Goal: Task Accomplishment & Management: Manage account settings

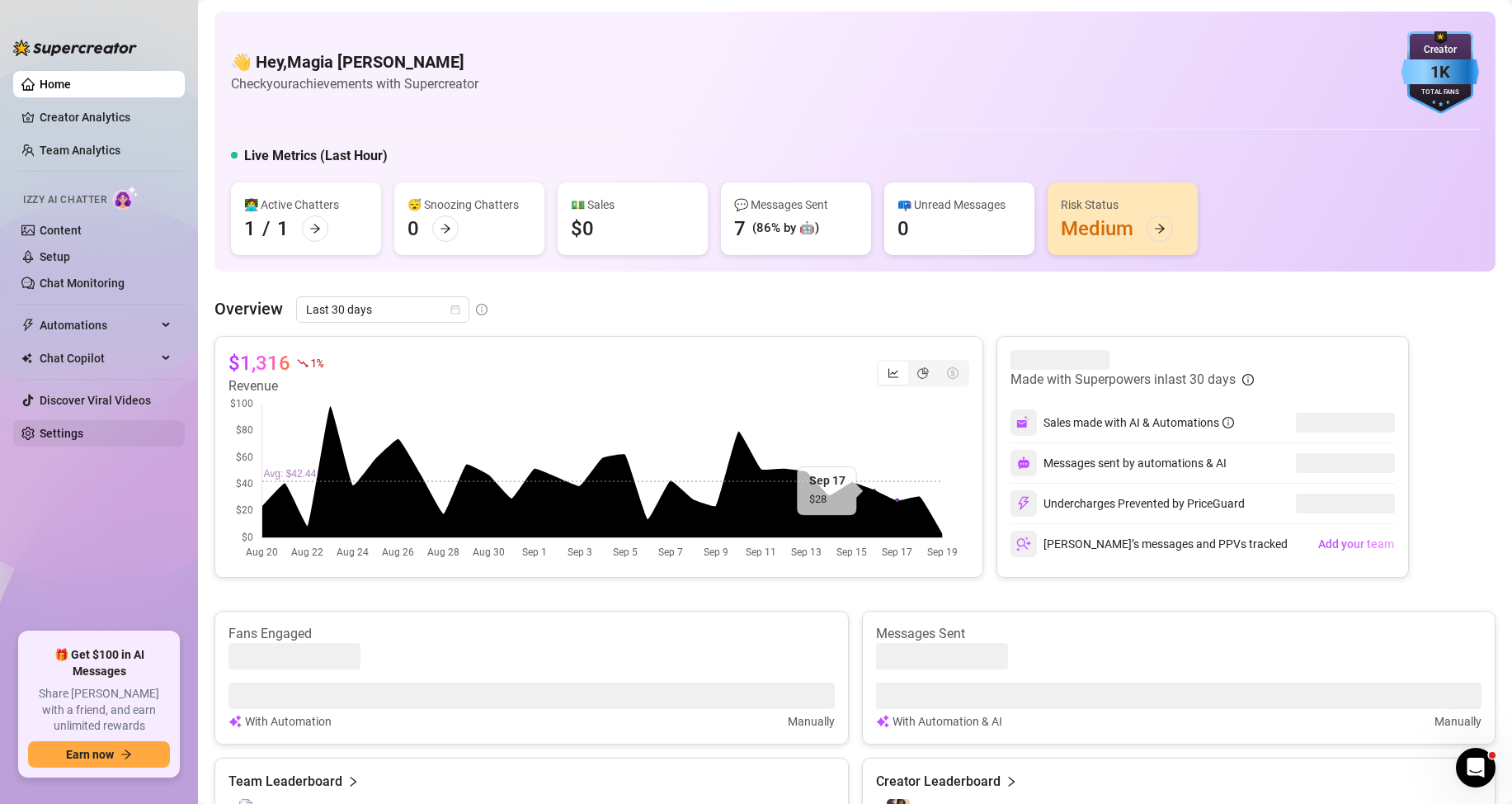
click at [65, 432] on link "Settings" at bounding box center [62, 433] width 44 height 13
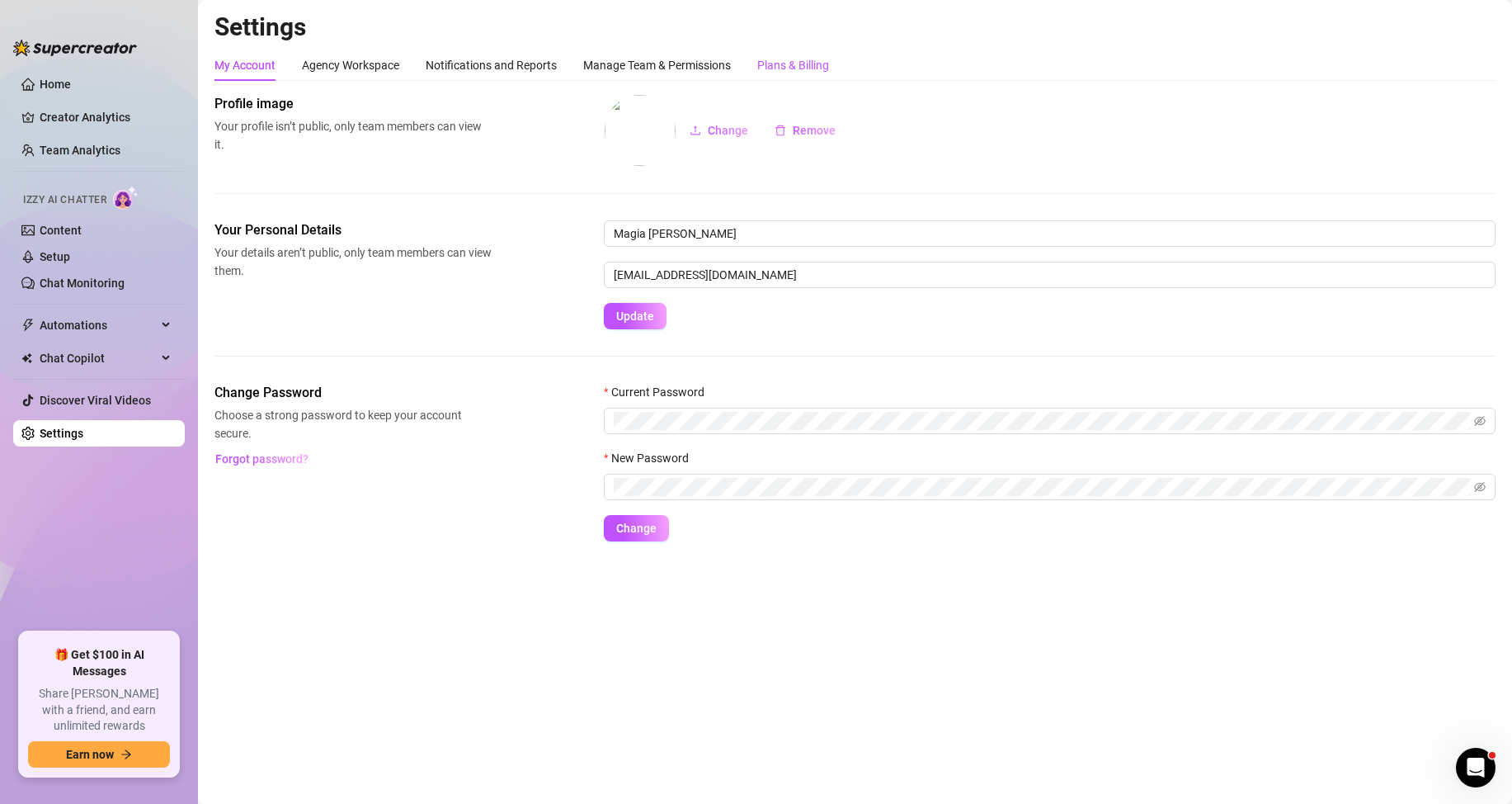
click at [798, 61] on div "Plans & Billing" at bounding box center [793, 65] width 72 height 18
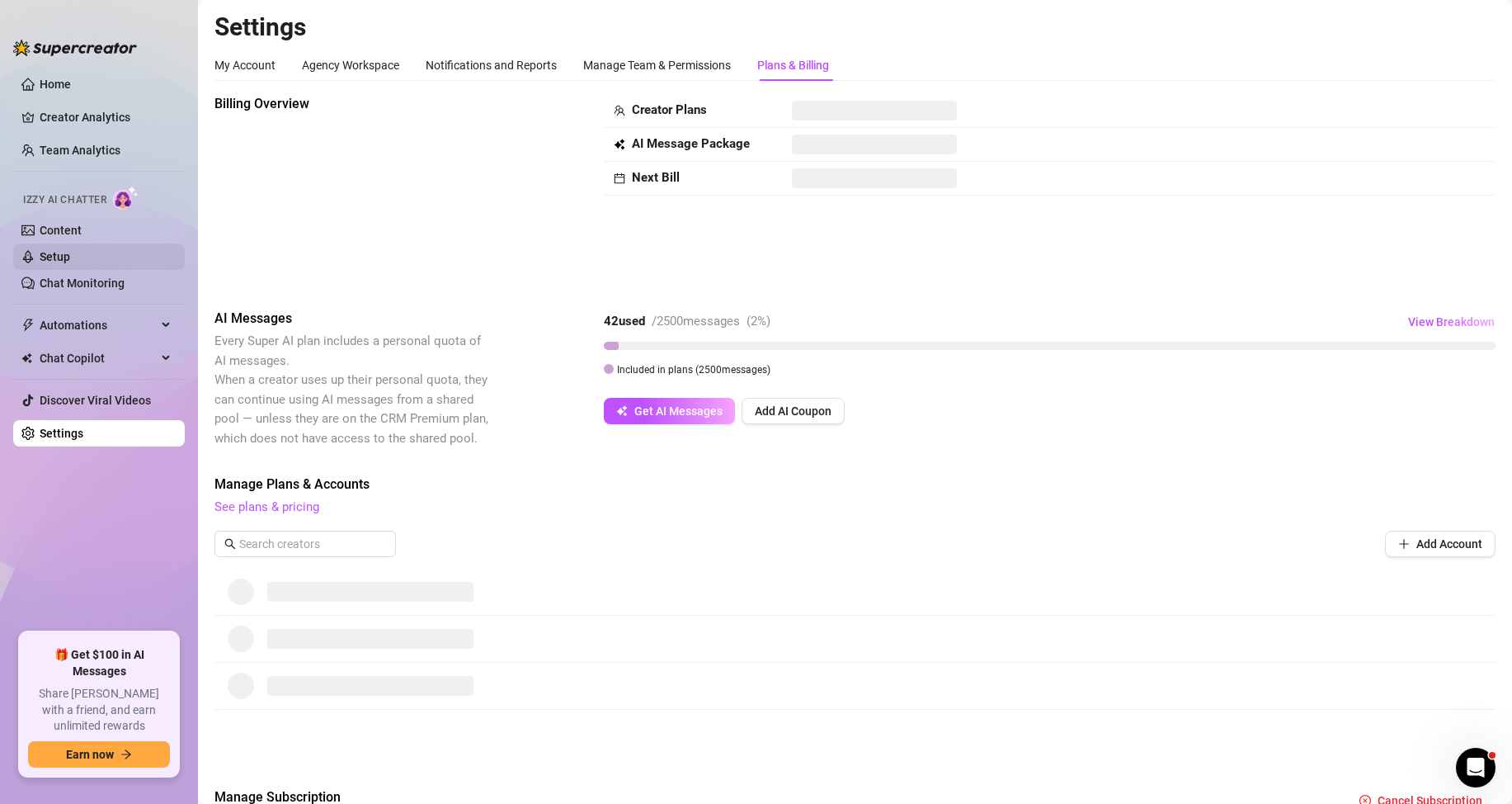
click at [70, 250] on link "Setup" at bounding box center [55, 256] width 31 height 13
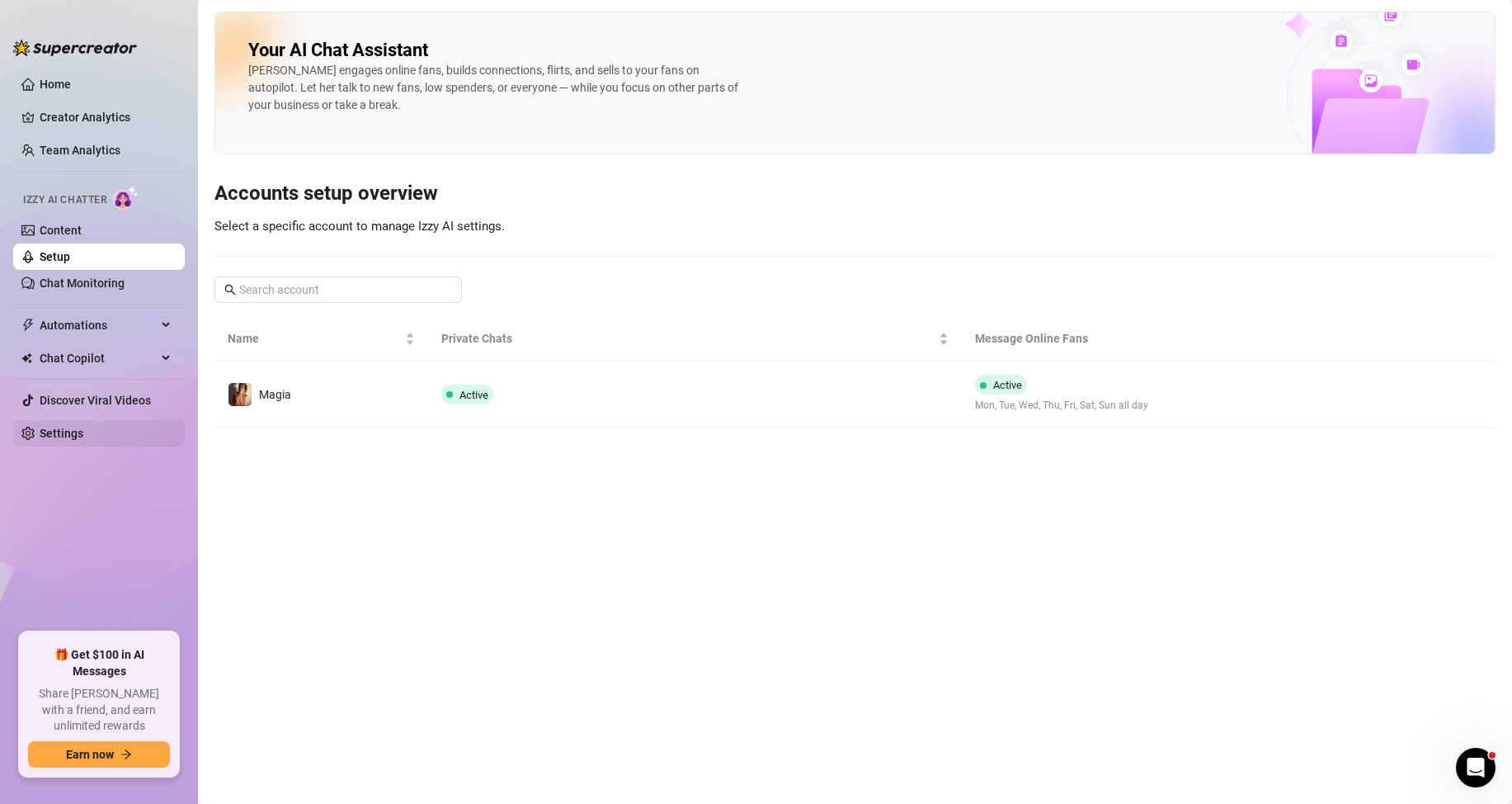
click at [68, 440] on link "Settings" at bounding box center [62, 433] width 44 height 13
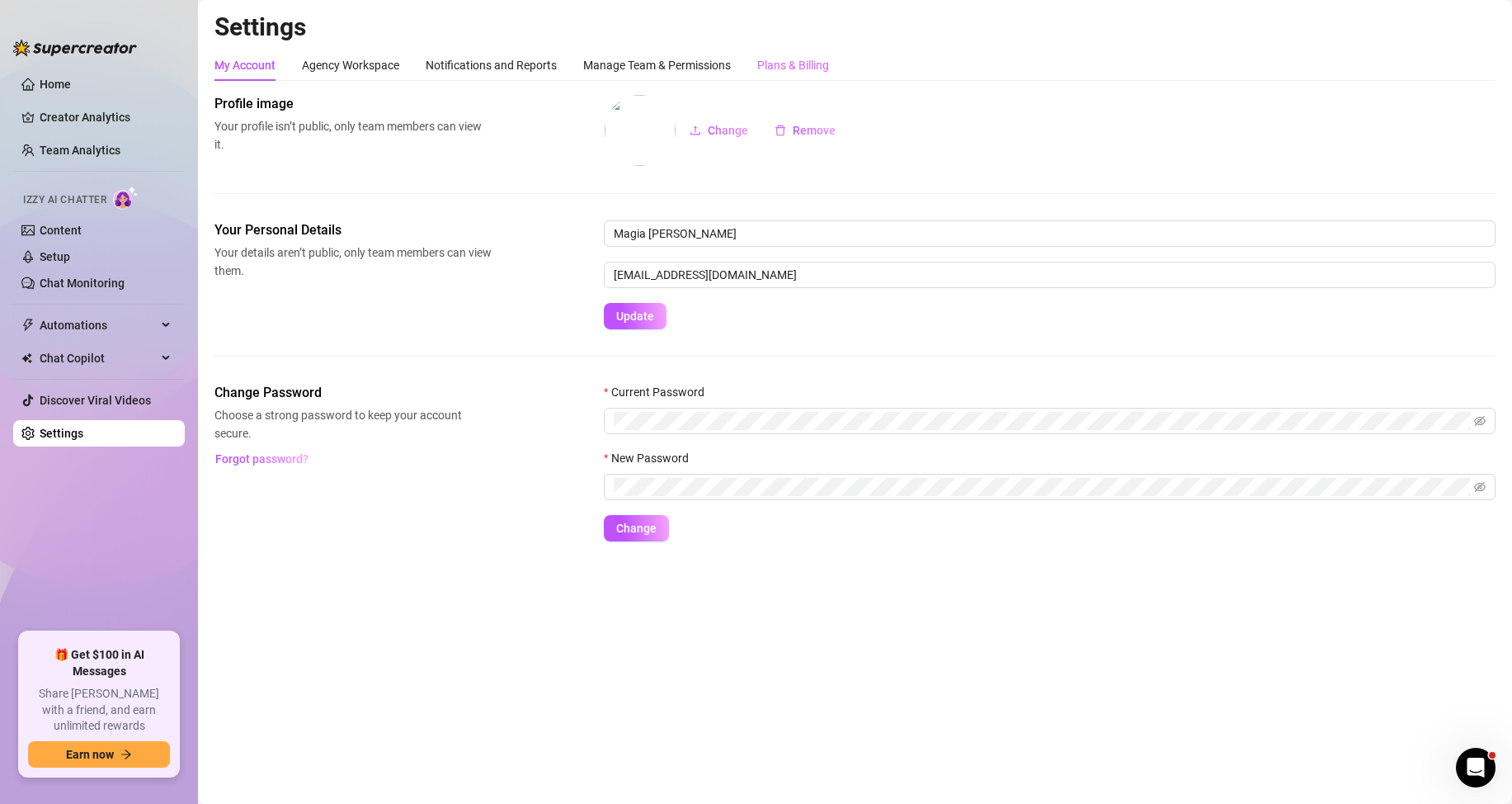
click at [829, 50] on div "Plans & Billing" at bounding box center [793, 65] width 72 height 31
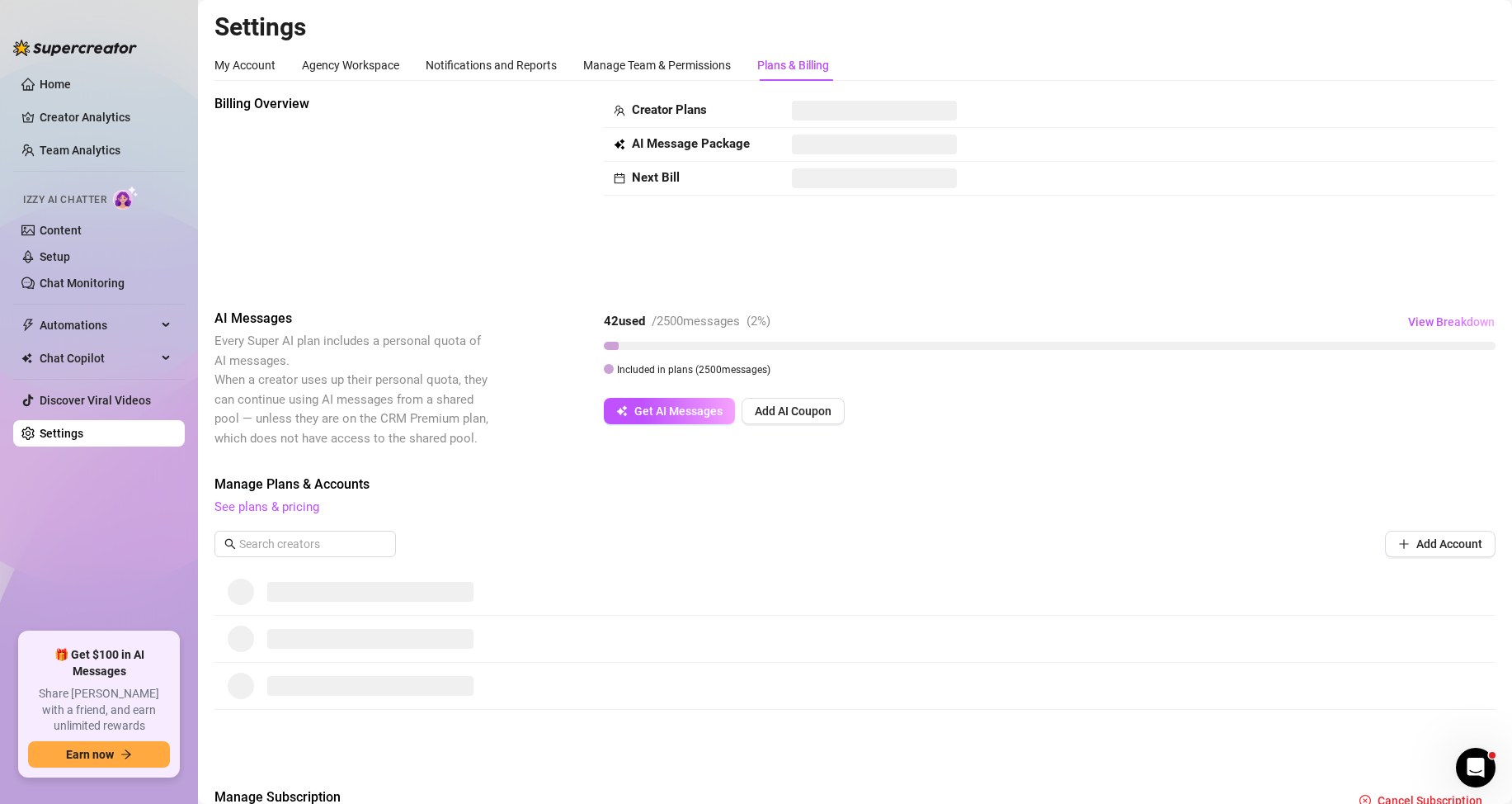
click at [469, 198] on div "Billing Overview" at bounding box center [353, 188] width 277 height 188
